Goal: Check status: Check status

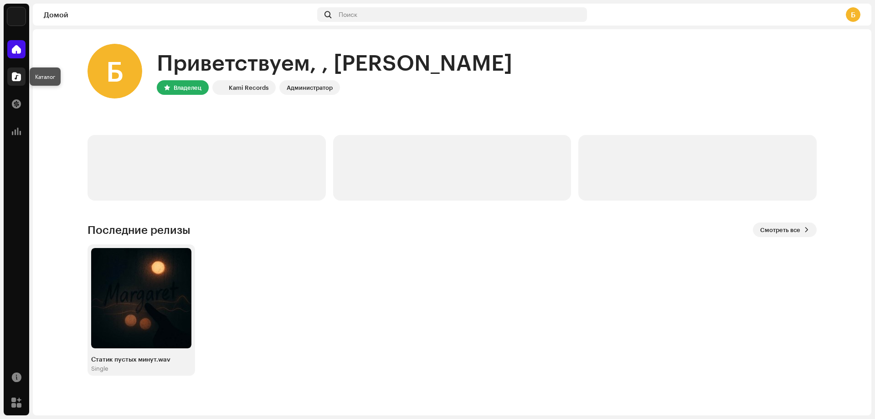
click at [21, 83] on div at bounding box center [16, 76] width 18 height 18
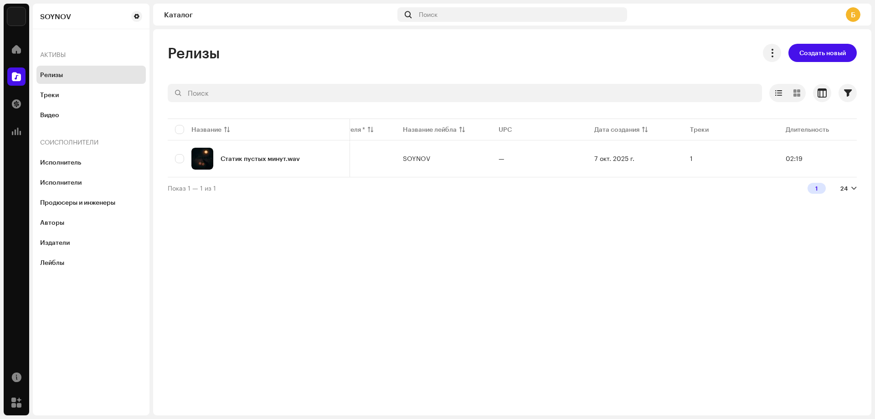
scroll to position [0, 164]
click at [80, 211] on div "Продюсеры и инженеры" at bounding box center [90, 202] width 109 height 18
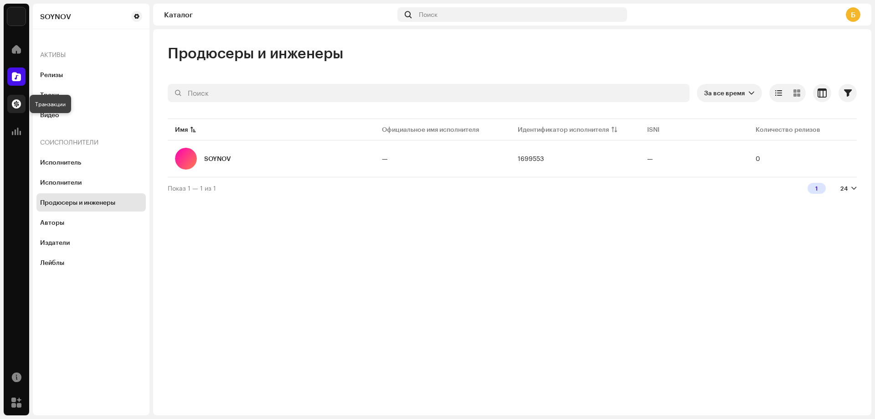
click at [18, 107] on span at bounding box center [16, 103] width 9 height 7
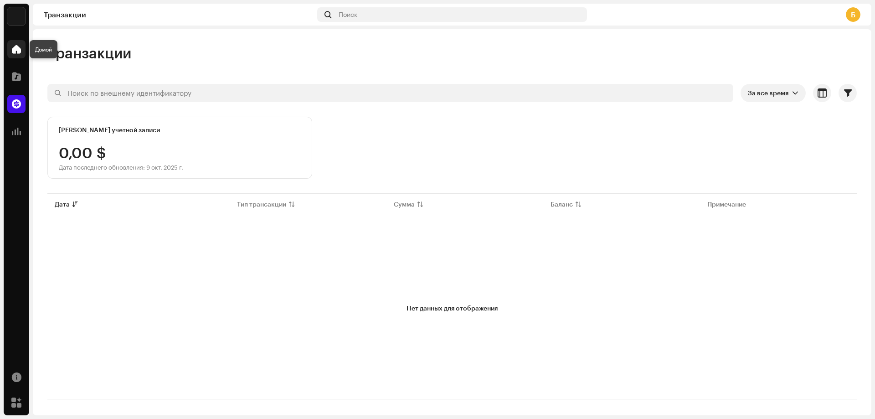
click at [24, 53] on div at bounding box center [16, 49] width 18 height 18
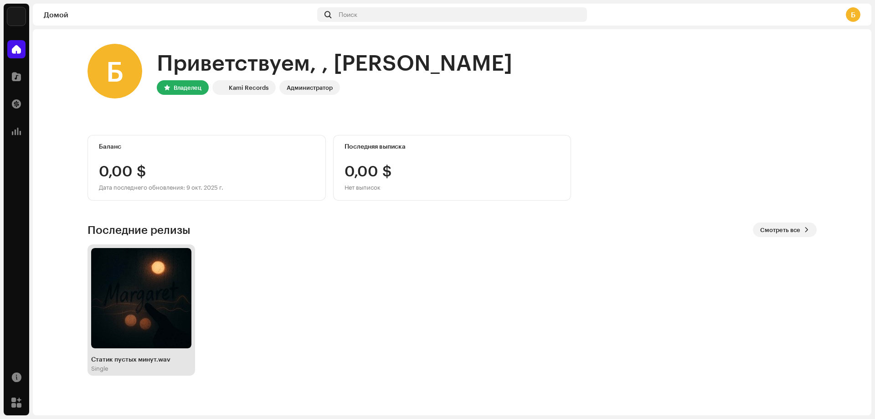
click at [183, 327] on img at bounding box center [141, 298] width 100 height 100
click at [139, 271] on img at bounding box center [141, 298] width 100 height 100
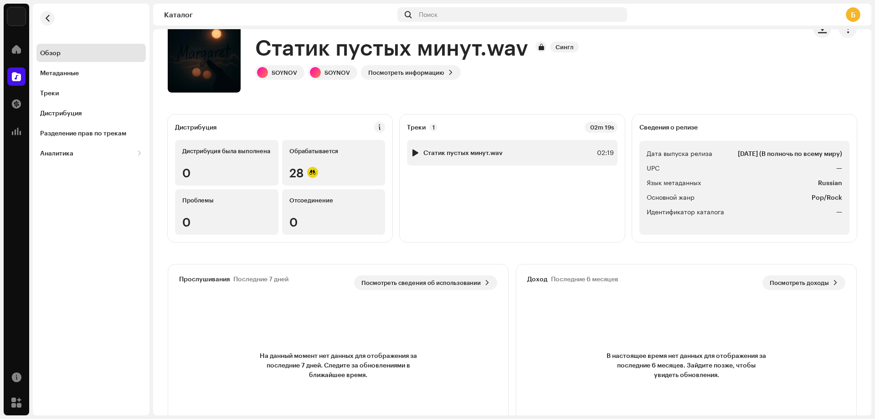
scroll to position [46, 0]
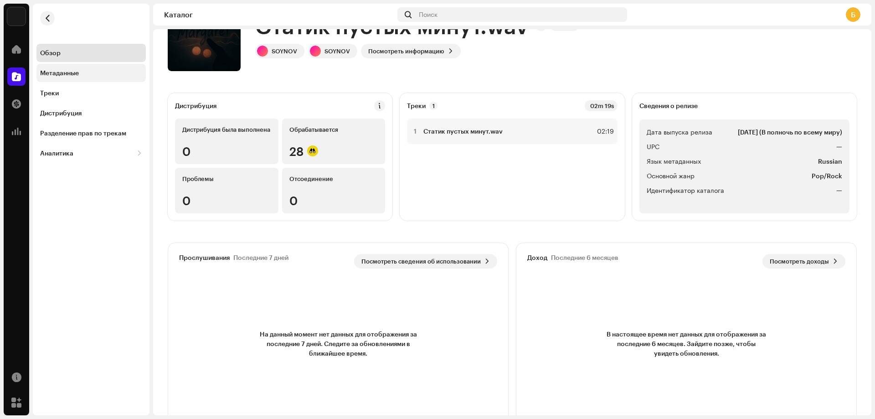
click at [67, 73] on div "Метаданные" at bounding box center [59, 72] width 39 height 7
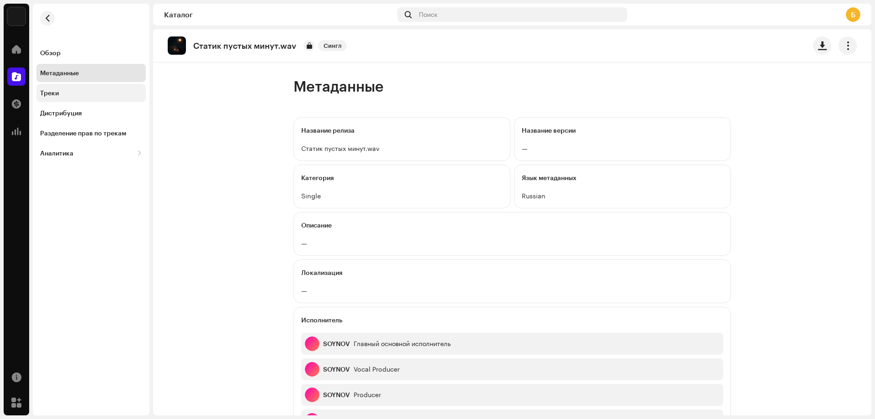
click at [87, 93] on div "Треки" at bounding box center [91, 92] width 102 height 7
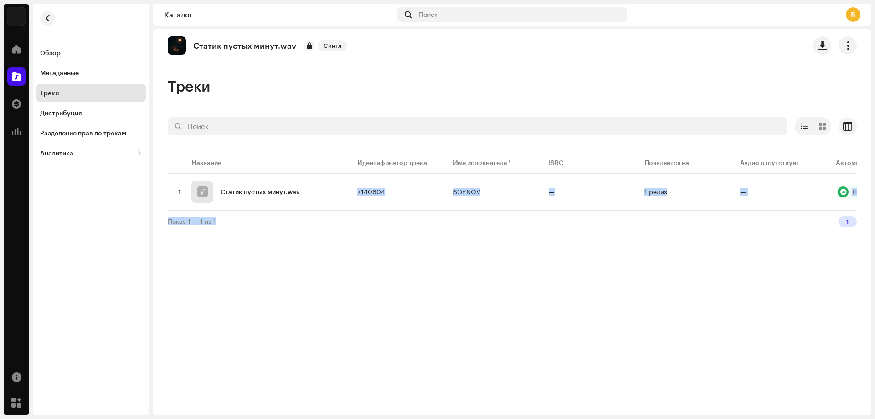
drag, startPoint x: 329, startPoint y: 210, endPoint x: 499, endPoint y: 216, distance: 169.7
click at [499, 216] on div "Выбрано 0 Опции Фильтры Статус дистрибуции В процессе Не начато Дата создания Д…" at bounding box center [512, 174] width 689 height 115
click at [499, 216] on div "Показ 1 — 1 из 1 1" at bounding box center [512, 221] width 689 height 22
click at [85, 115] on div "Дистрибуция" at bounding box center [91, 112] width 102 height 7
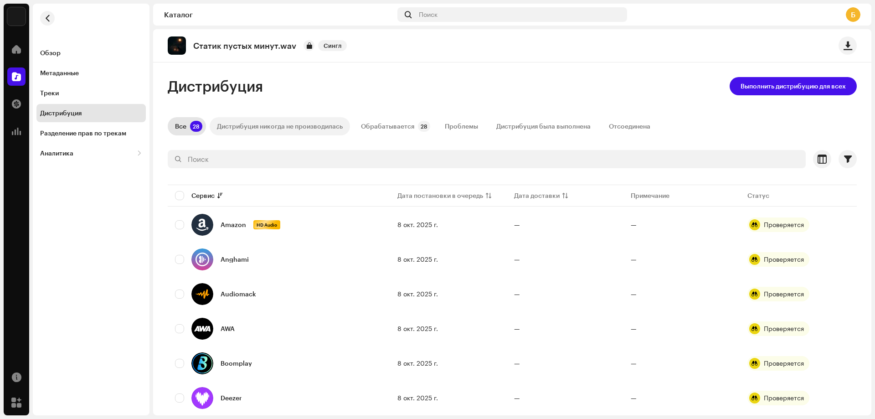
click at [337, 123] on div "Дистрибуция никогда не производилась" at bounding box center [280, 126] width 126 height 18
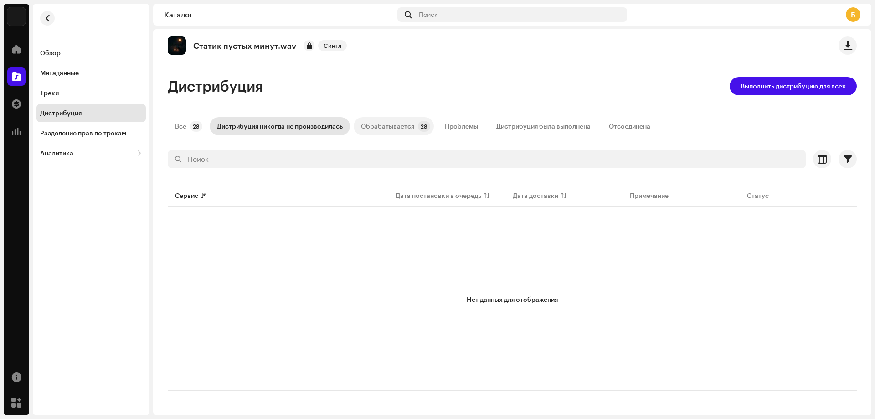
click at [392, 123] on div "Обрабатывается" at bounding box center [387, 126] width 53 height 18
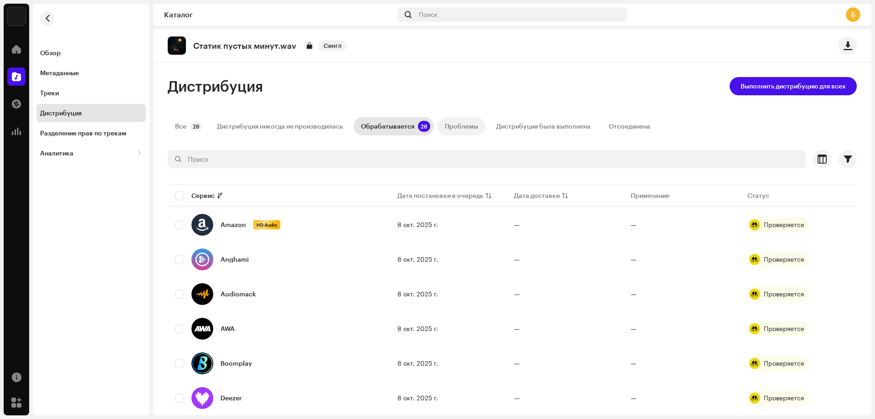
click at [479, 126] on p-tab "Проблемы" at bounding box center [462, 126] width 48 height 18
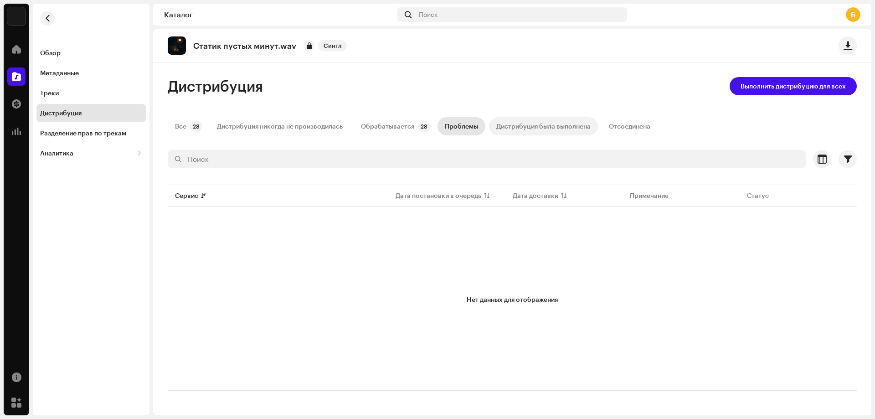
click at [510, 124] on div "Дистрибуция была выполнена" at bounding box center [543, 126] width 94 height 18
click at [613, 122] on div "Отсоединена" at bounding box center [629, 126] width 41 height 18
click at [404, 134] on div "Обрабатывается" at bounding box center [387, 126] width 53 height 18
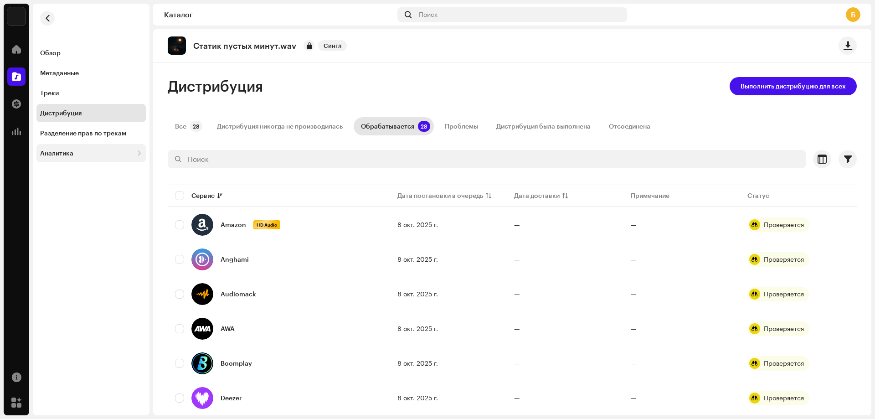
click at [76, 148] on div "Аналитика" at bounding box center [90, 153] width 109 height 18
click at [81, 136] on div "Разделение прав по трекам" at bounding box center [83, 132] width 86 height 7
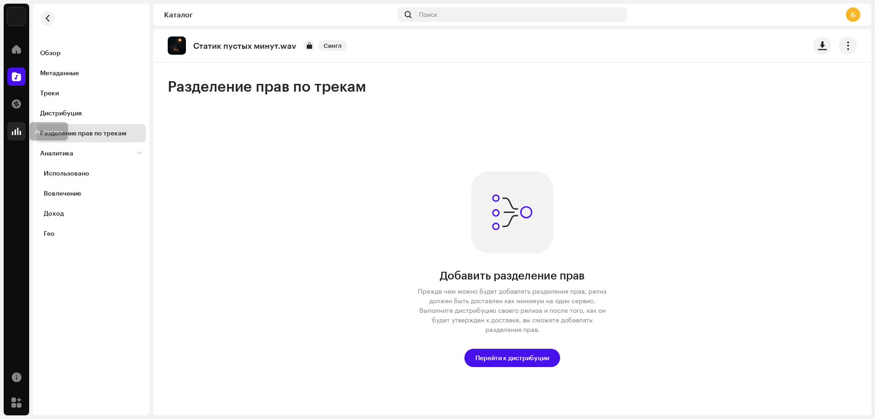
click at [16, 126] on div at bounding box center [16, 131] width 18 height 18
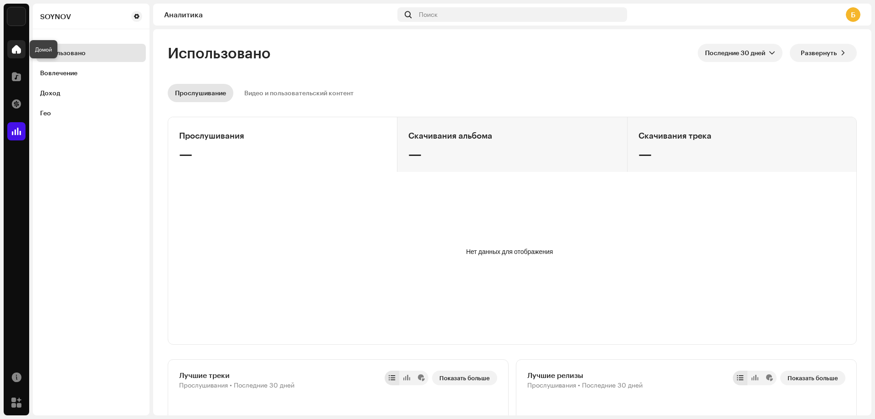
click at [19, 50] on span at bounding box center [16, 49] width 9 height 7
